Goal: Task Accomplishment & Management: Manage account settings

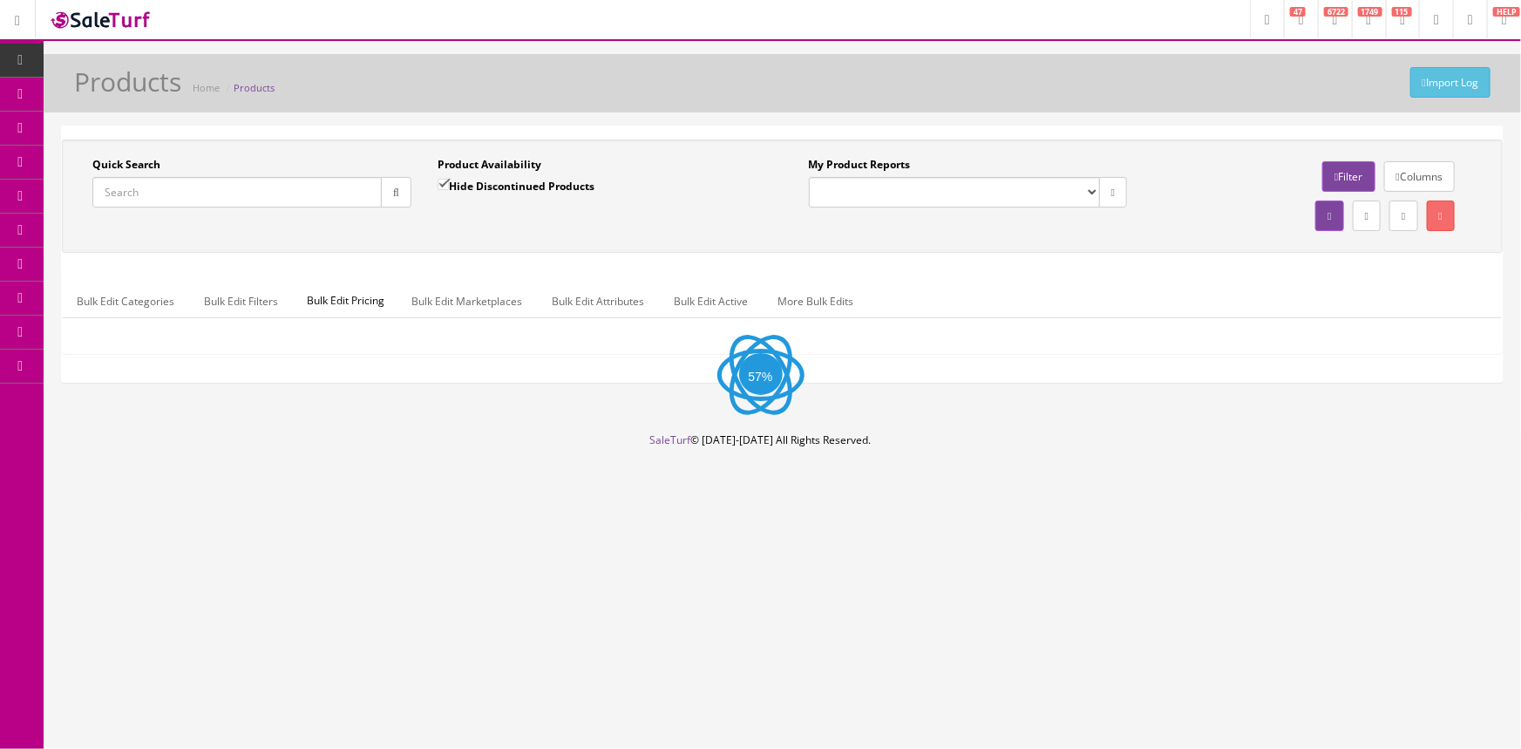
click at [127, 189] on input "Quick Search" at bounding box center [236, 192] width 289 height 31
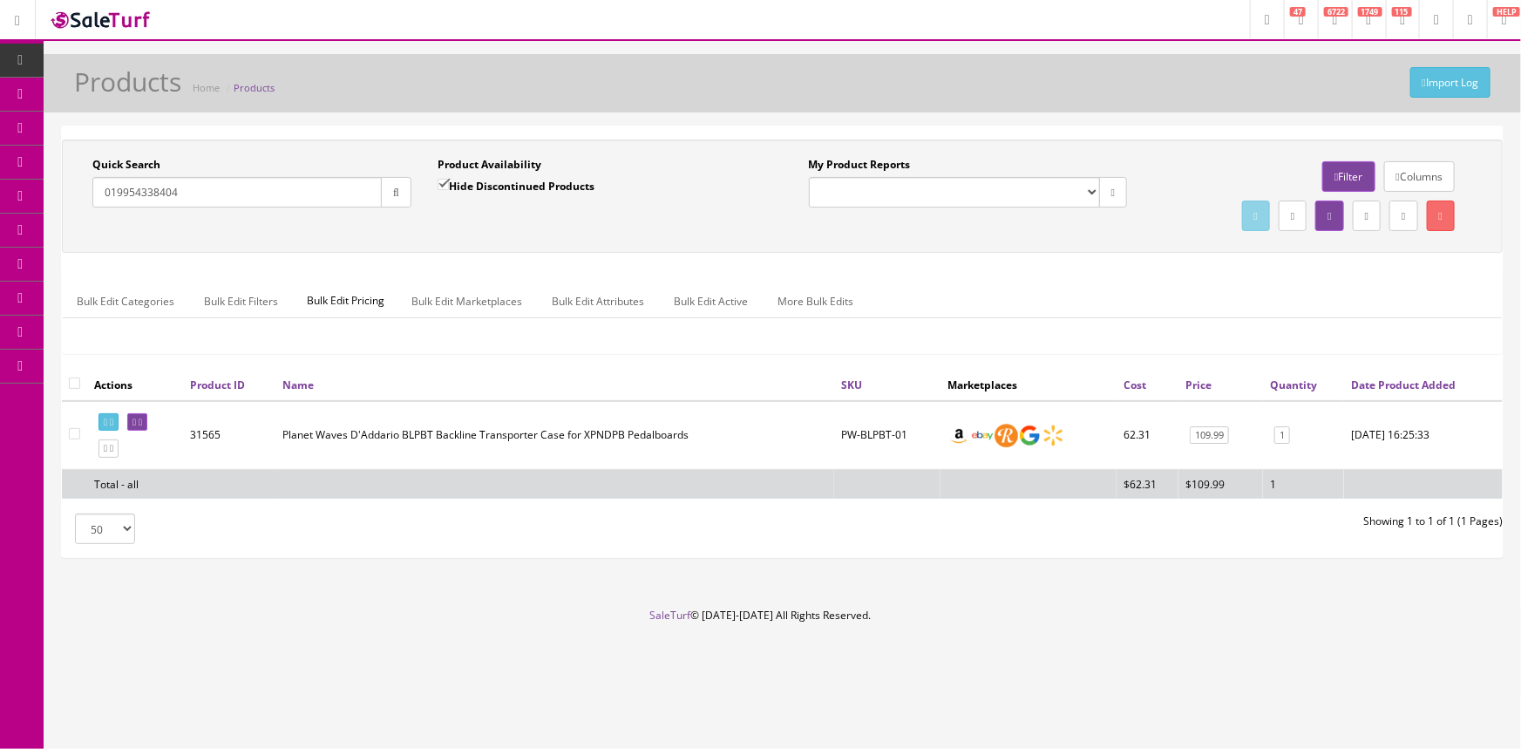
drag, startPoint x: 225, startPoint y: 186, endPoint x: 91, endPoint y: 198, distance: 134.8
click at [91, 198] on div "Quick Search 019954338404 Date From" at bounding box center [251, 189] width 345 height 64
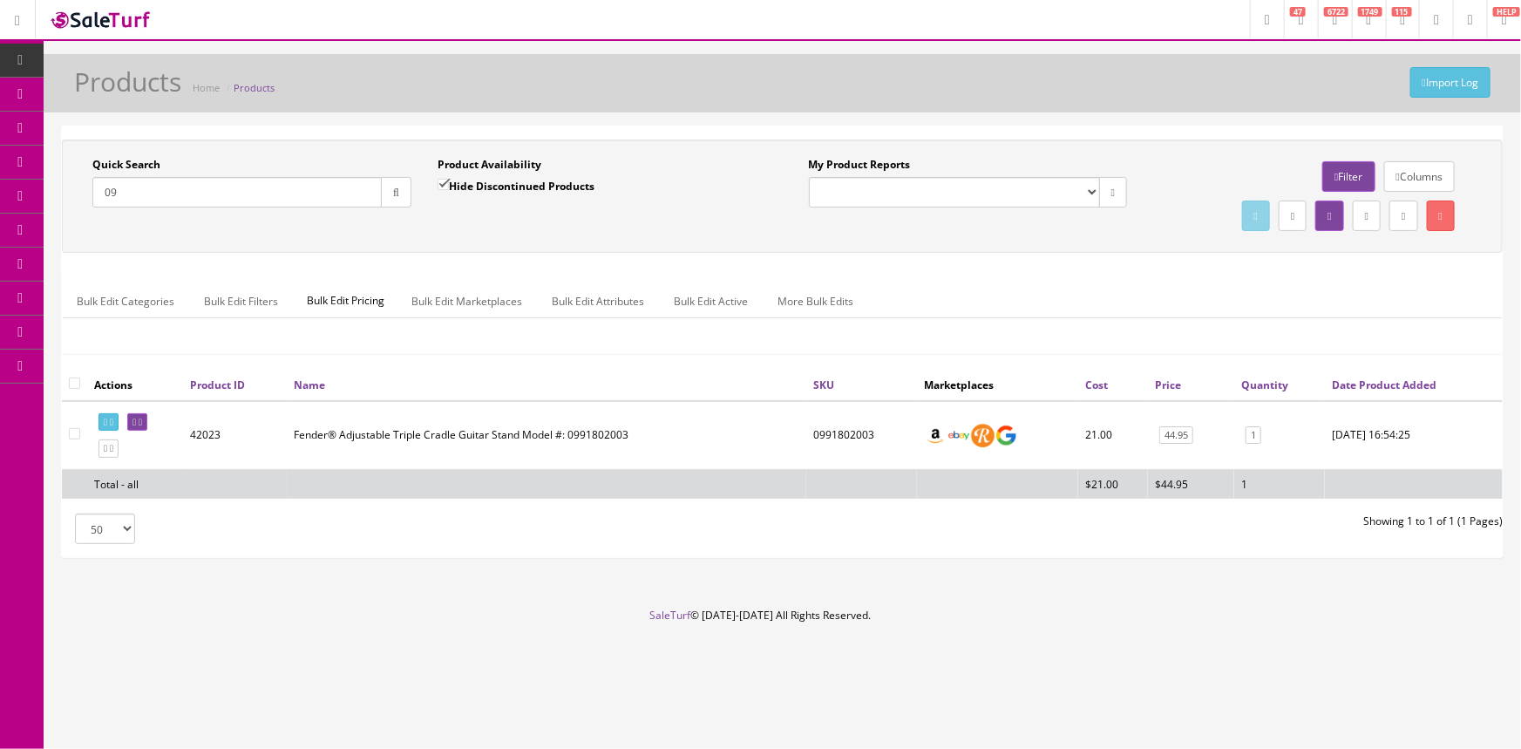
type input "0"
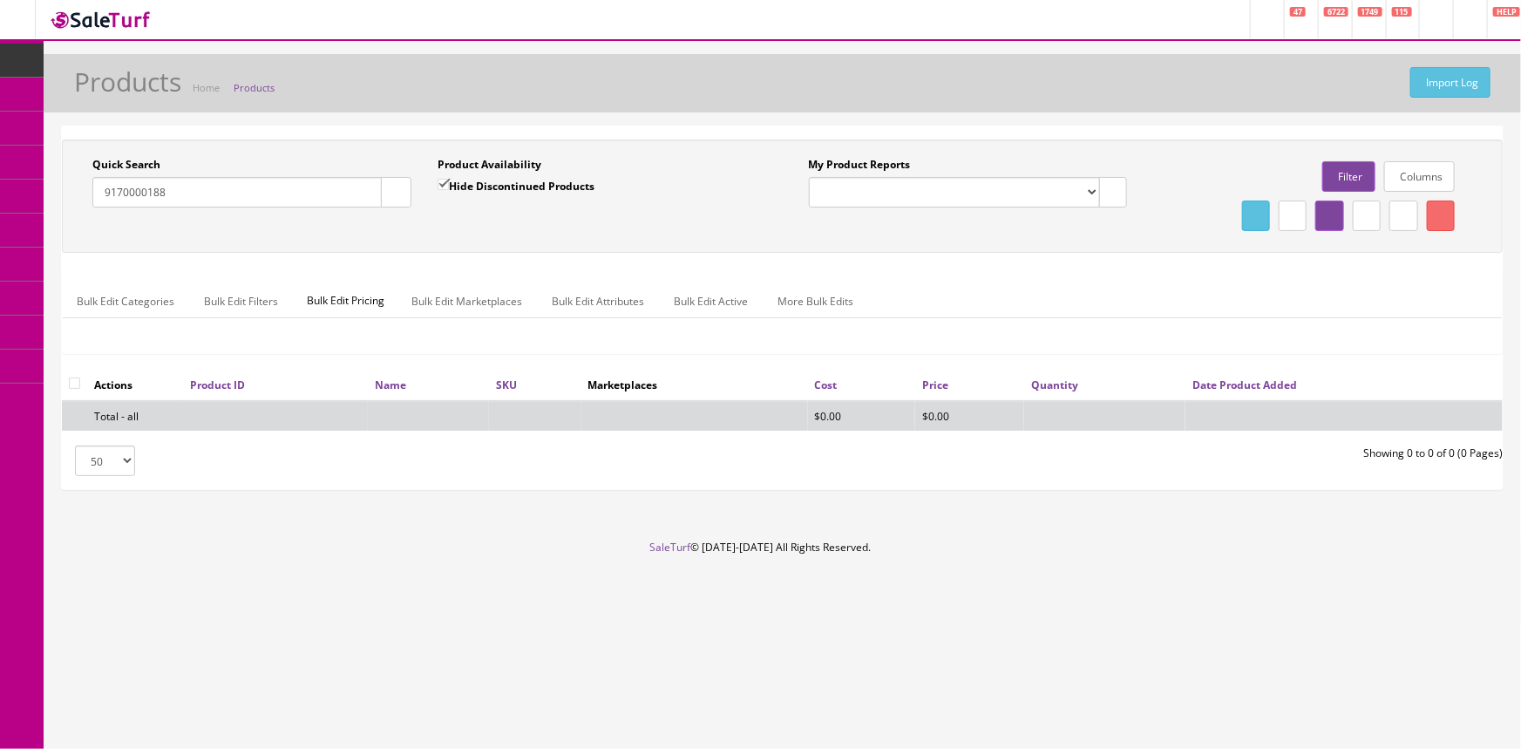
type input "9170000188"
click at [444, 187] on input "Hide Discontinued Products" at bounding box center [443, 184] width 11 height 11
checkbox input "false"
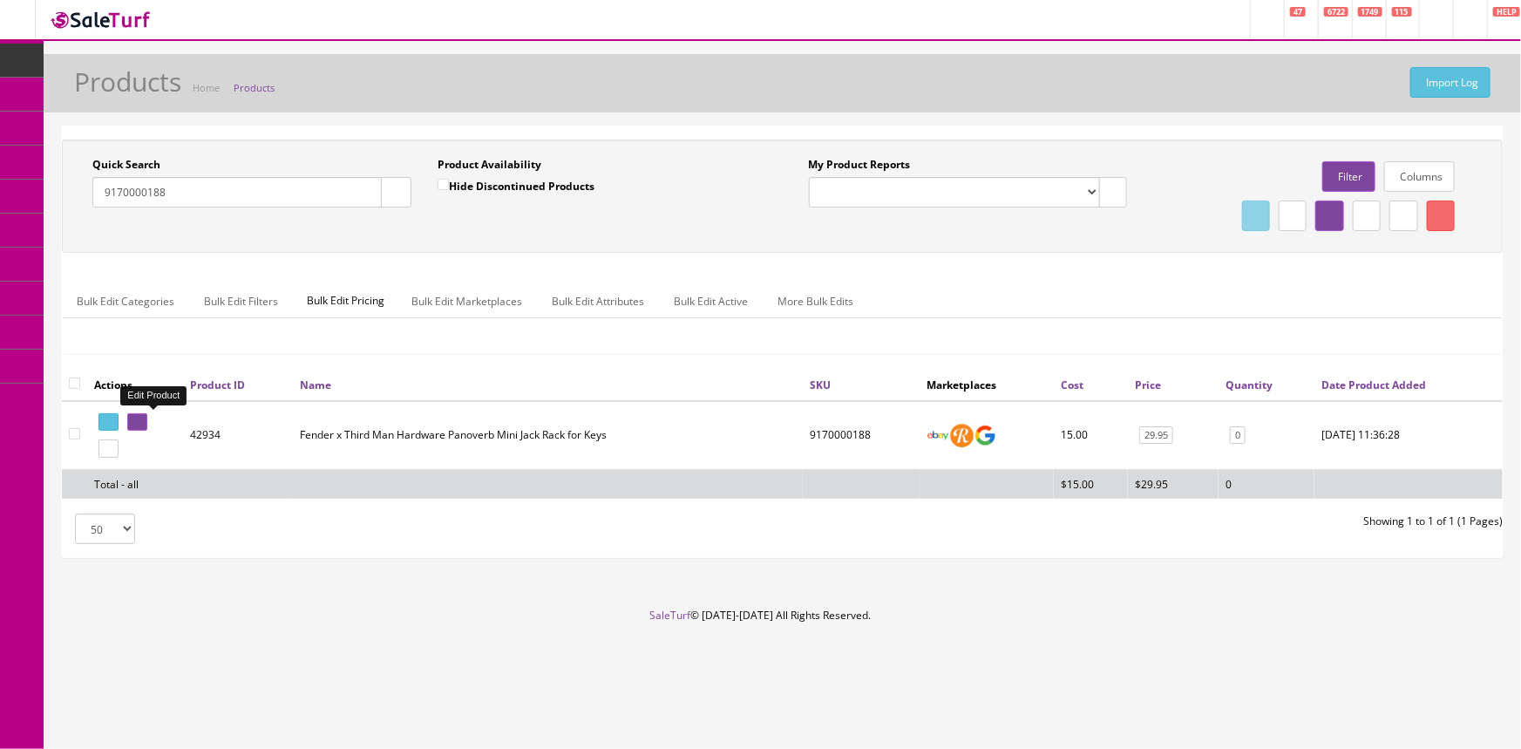
click at [142, 418] on icon at bounding box center [140, 423] width 3 height 10
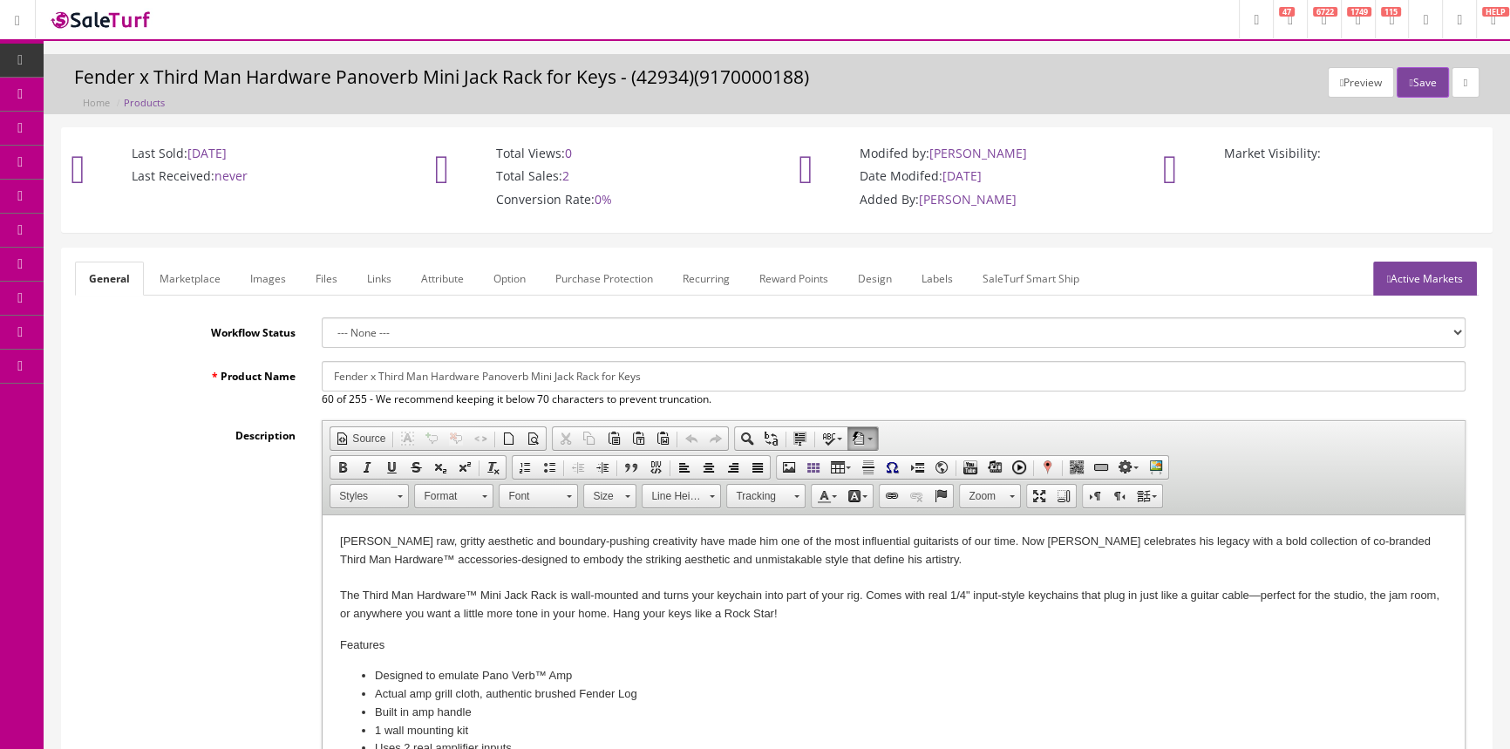
click at [281, 286] on link "Images" at bounding box center [268, 278] width 64 height 34
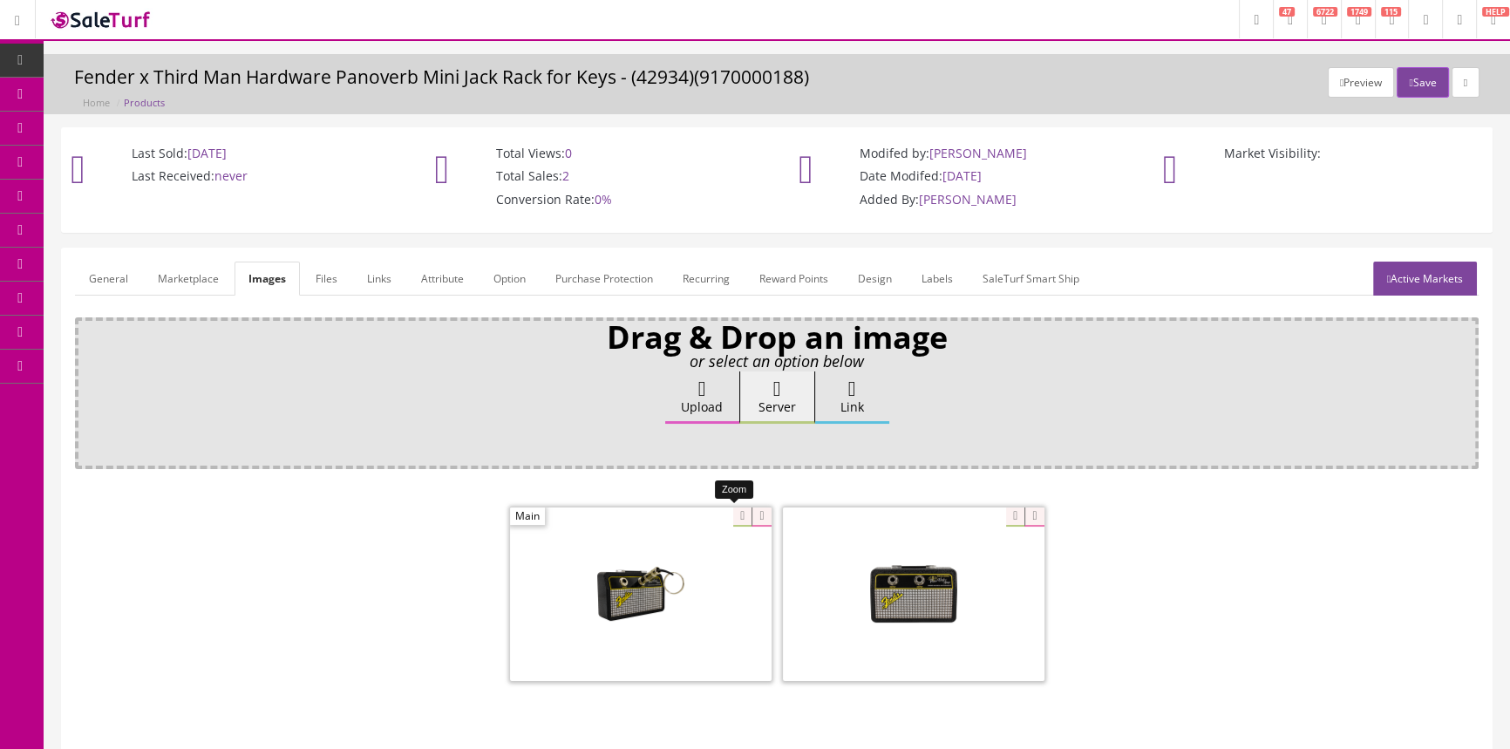
click at [731, 514] on div at bounding box center [640, 593] width 261 height 174
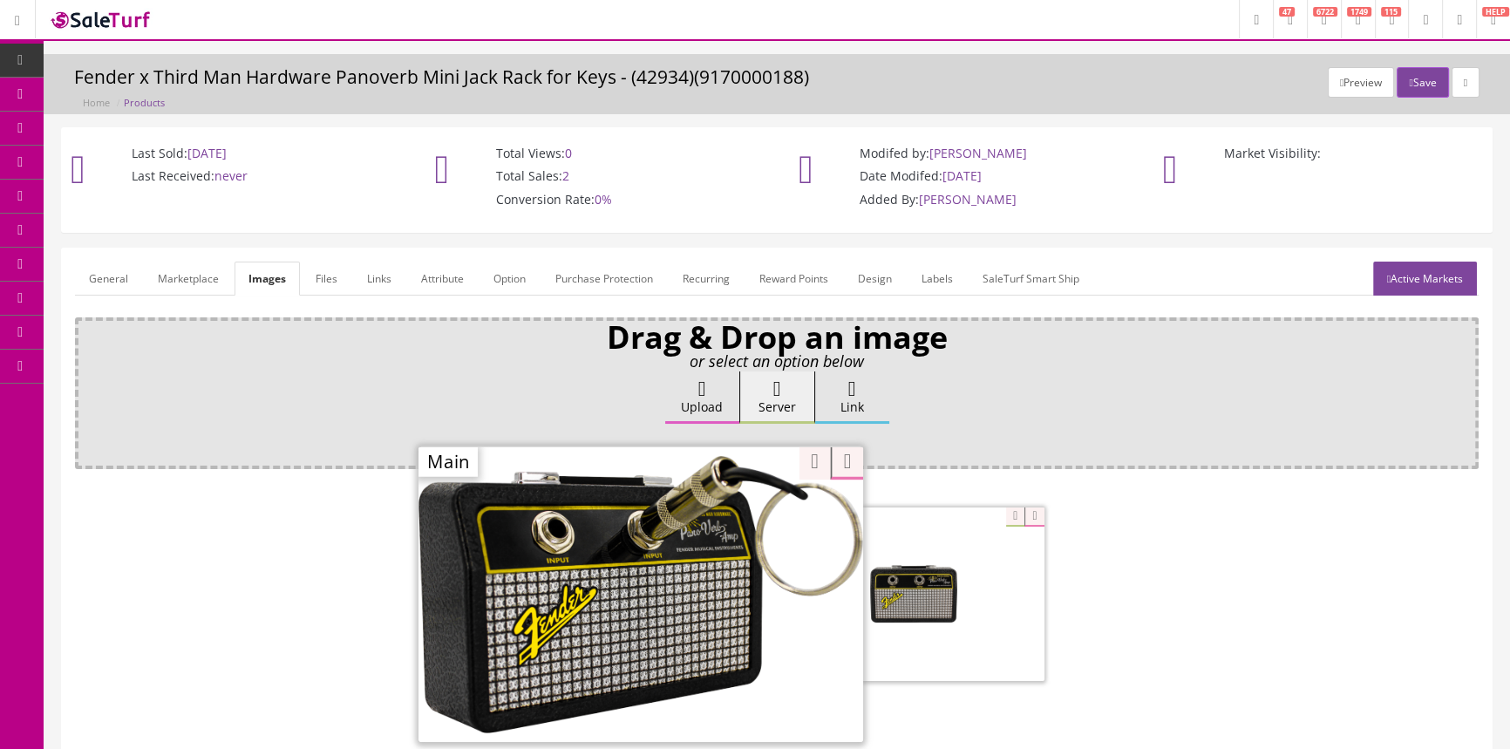
click at [99, 275] on link "General" at bounding box center [108, 278] width 67 height 34
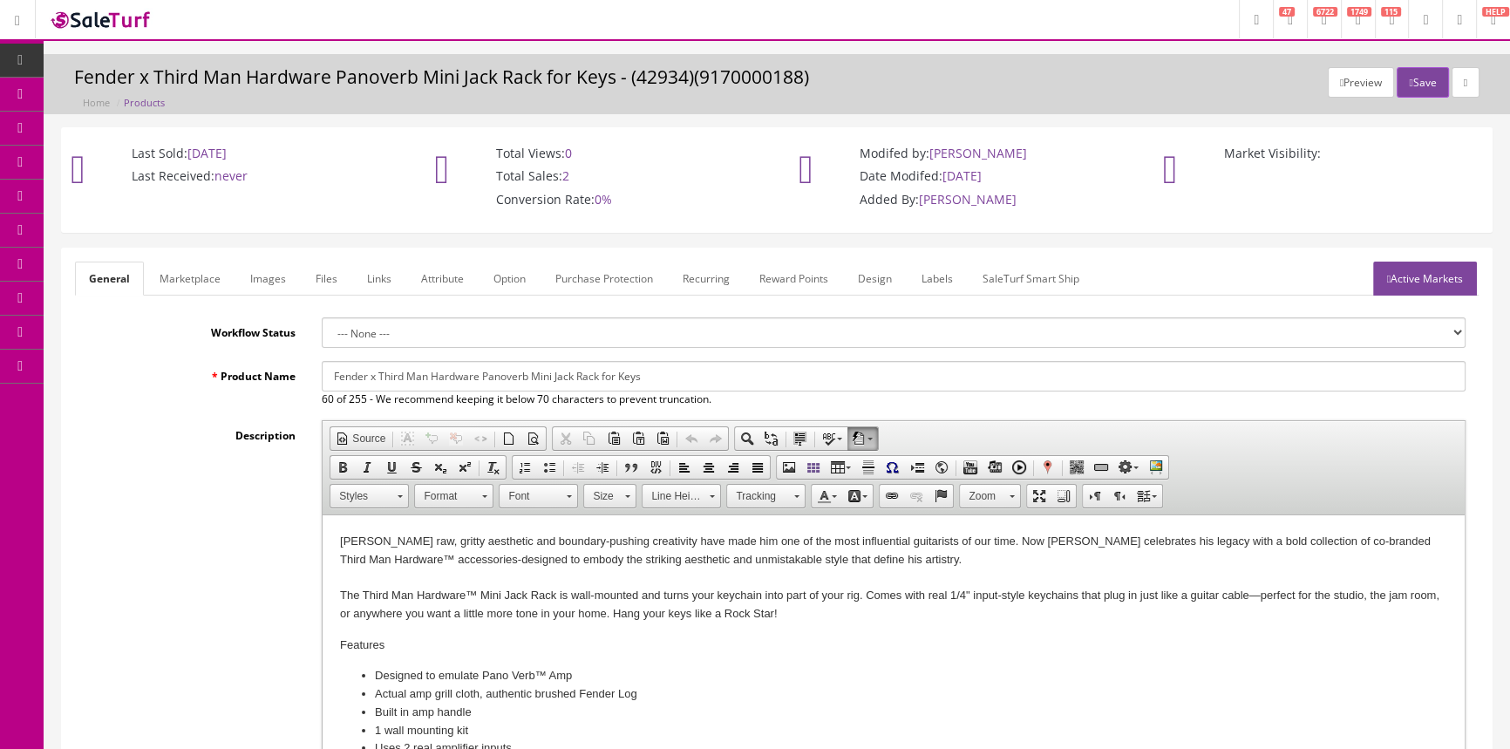
click at [275, 265] on link "Images" at bounding box center [268, 278] width 64 height 34
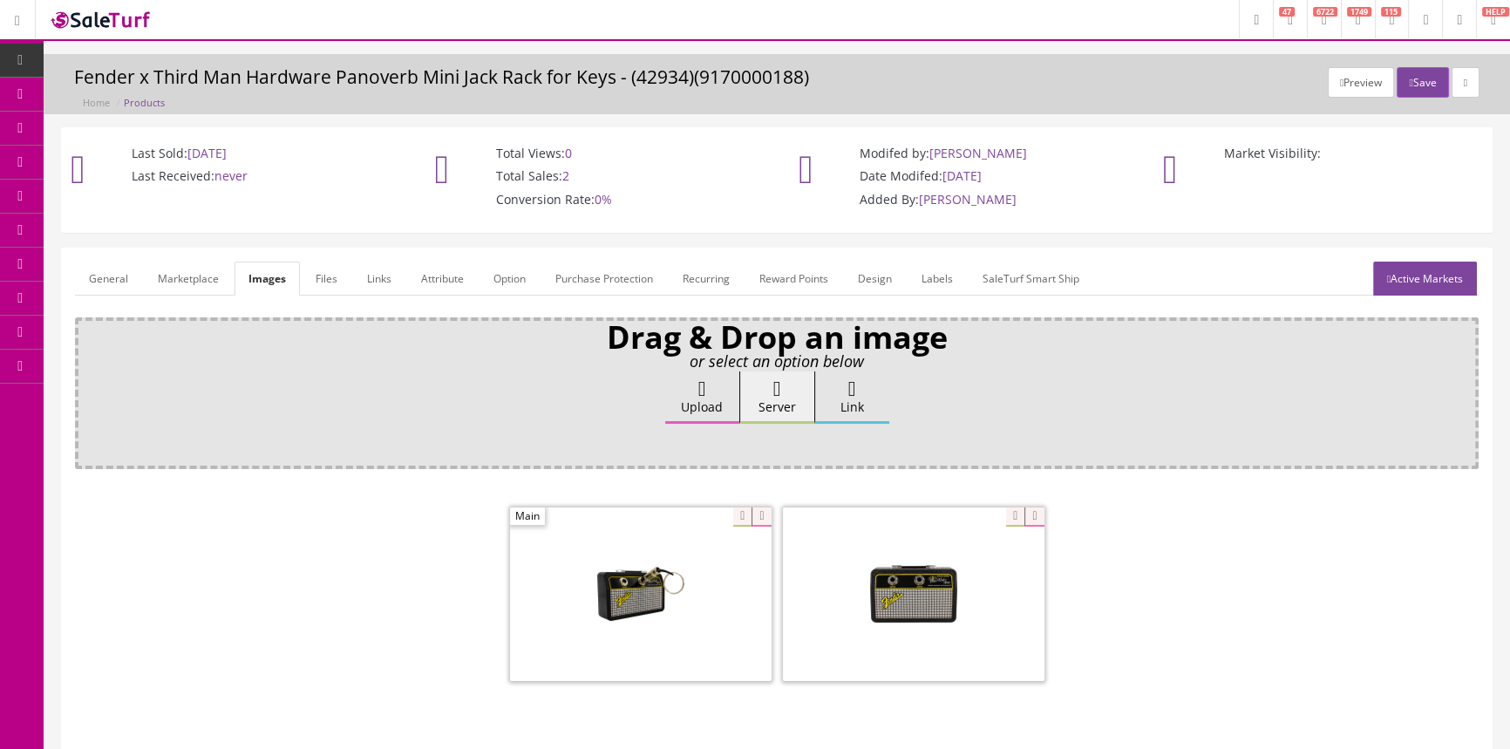
click at [106, 277] on link "General" at bounding box center [108, 278] width 67 height 34
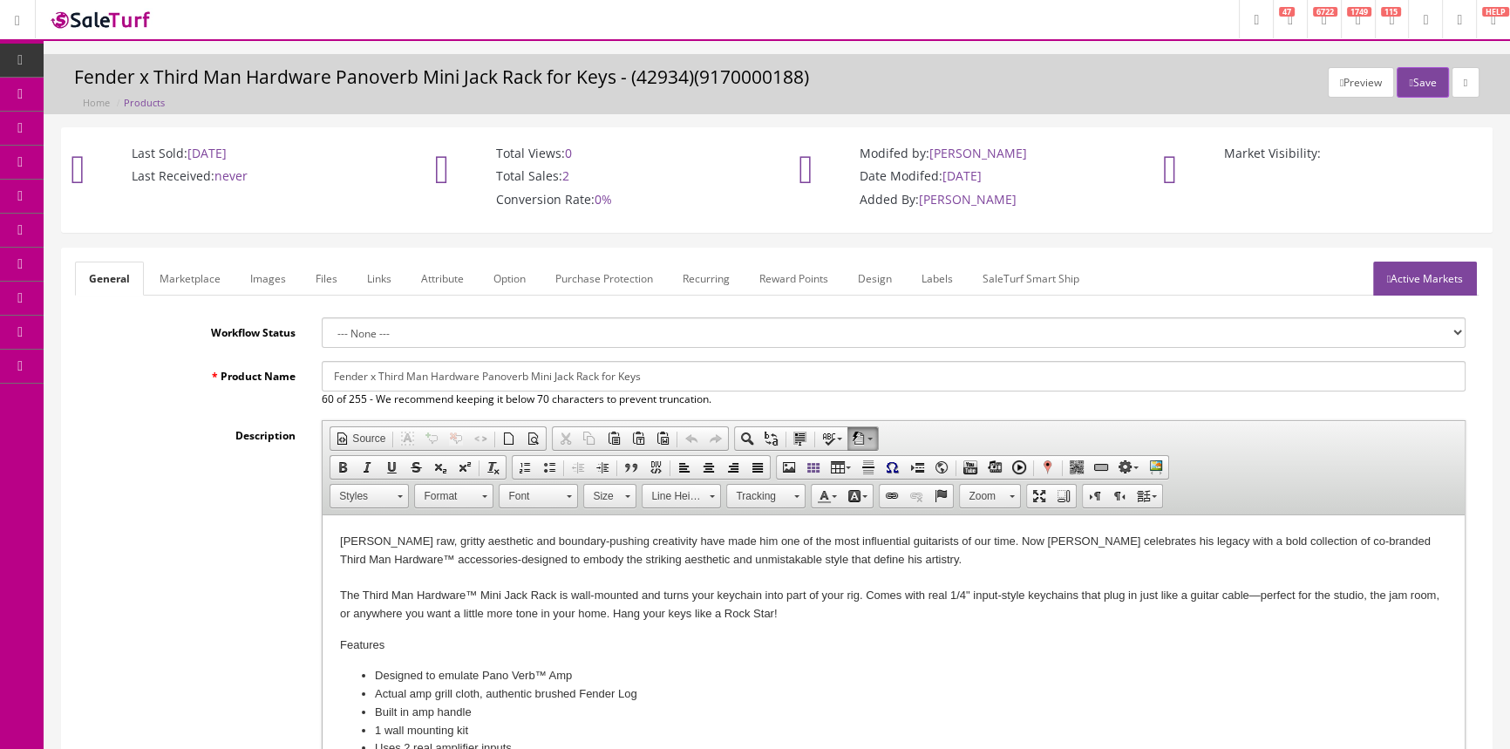
click at [119, 88] on span "Products" at bounding box center [125, 93] width 43 height 15
